Goal: Task Accomplishment & Management: Manage account settings

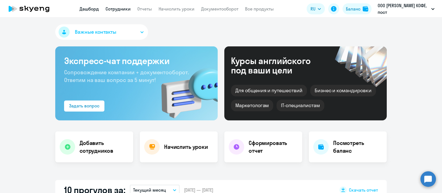
click at [114, 6] on link "Сотрудники" at bounding box center [118, 9] width 25 height 6
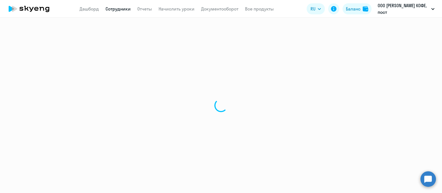
select select "30"
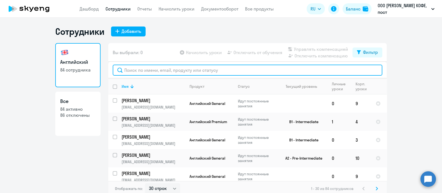
click at [160, 70] on input "text" at bounding box center [248, 70] width 270 height 11
paste input "[PERSON_NAME][EMAIL_ADDRESS][DOMAIN_NAME]"
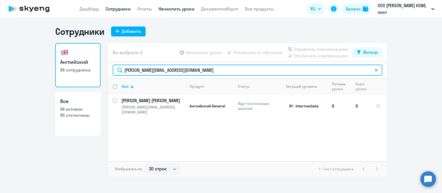
type input "[PERSON_NAME][EMAIL_ADDRESS][DOMAIN_NAME]"
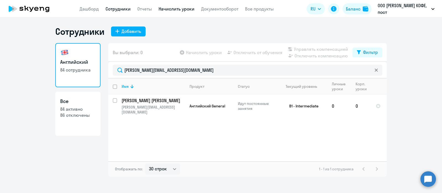
click at [181, 11] on link "Начислить уроки" at bounding box center [177, 9] width 36 height 6
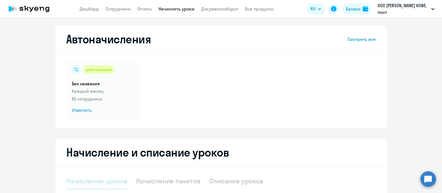
select select "10"
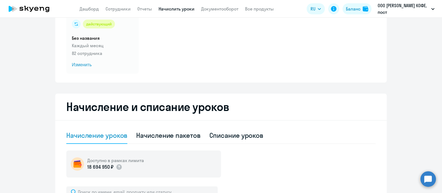
scroll to position [138, 0]
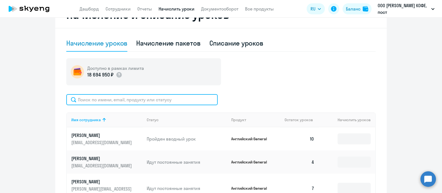
click at [147, 100] on input "text" at bounding box center [142, 99] width 152 height 11
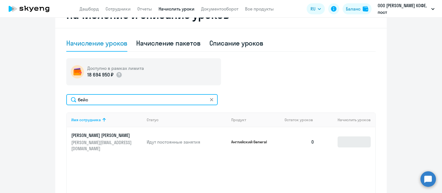
type input "бейс"
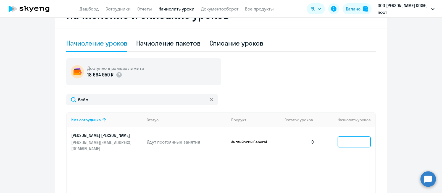
click at [350, 144] on input at bounding box center [354, 142] width 33 height 11
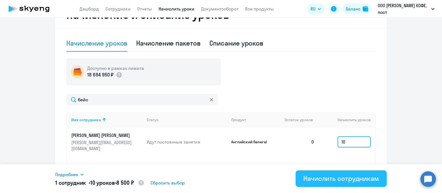
type input "10"
click at [318, 181] on div "Начислить сотрудникам" at bounding box center [342, 178] width 76 height 9
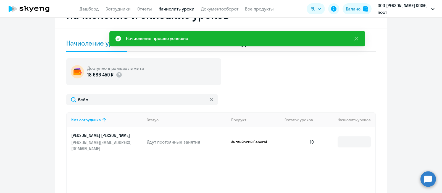
scroll to position [27, 0]
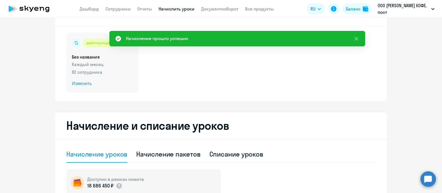
click at [103, 81] on span "Изменить" at bounding box center [102, 83] width 61 height 7
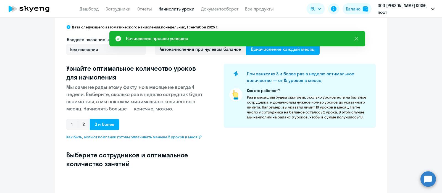
select select "10"
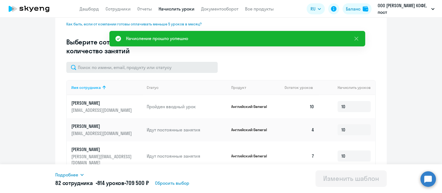
scroll to position [140, 0]
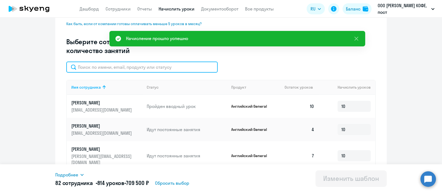
click at [176, 70] on input "text" at bounding box center [142, 67] width 152 height 11
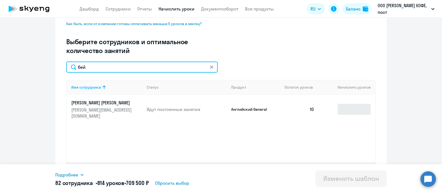
type input "бей"
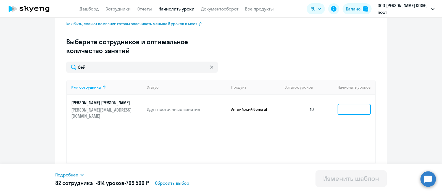
click at [347, 106] on input at bounding box center [354, 109] width 33 height 11
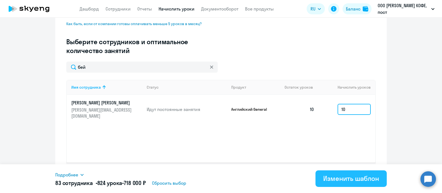
type input "10"
click at [337, 181] on div "Изменить шаблон" at bounding box center [352, 178] width 56 height 9
